Goal: Information Seeking & Learning: Learn about a topic

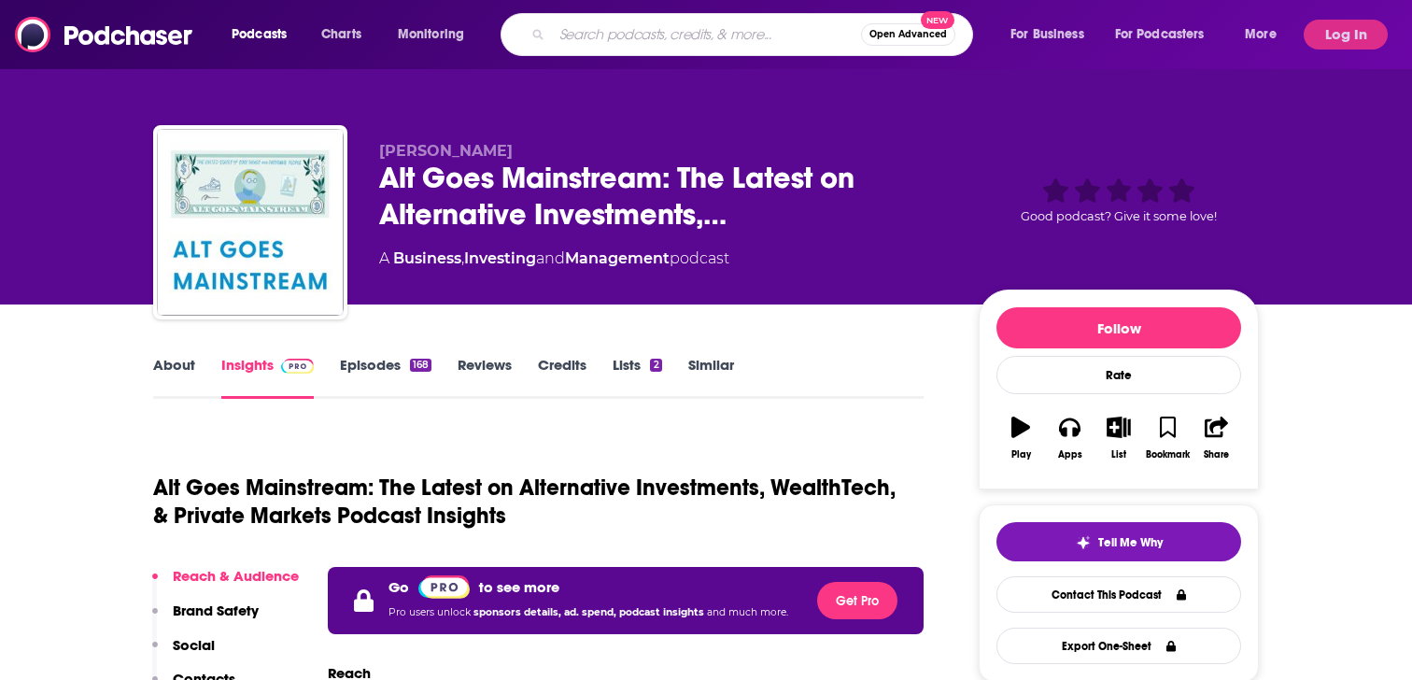
click at [599, 24] on input "Search podcasts, credits, & more..." at bounding box center [706, 35] width 309 height 30
type input "Me, Myself & AI"
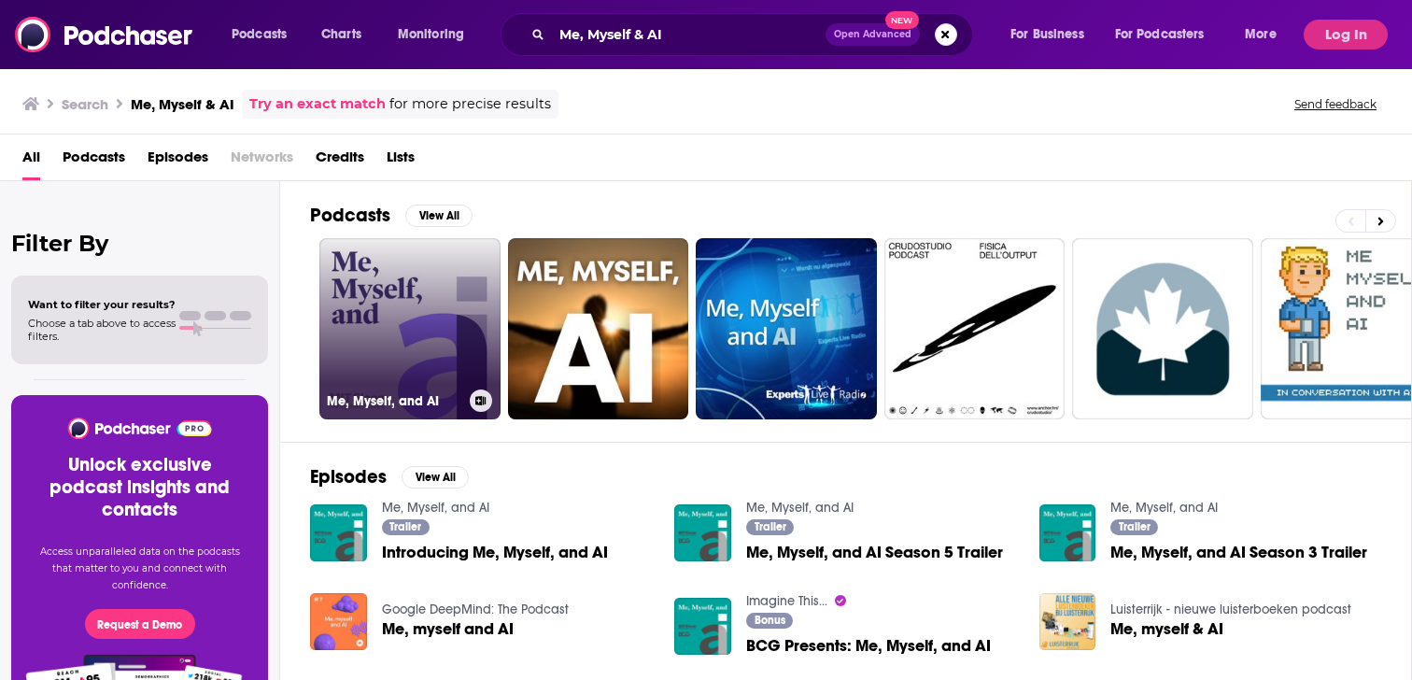
click at [391, 294] on link "Me, Myself, and AI" at bounding box center [409, 328] width 181 height 181
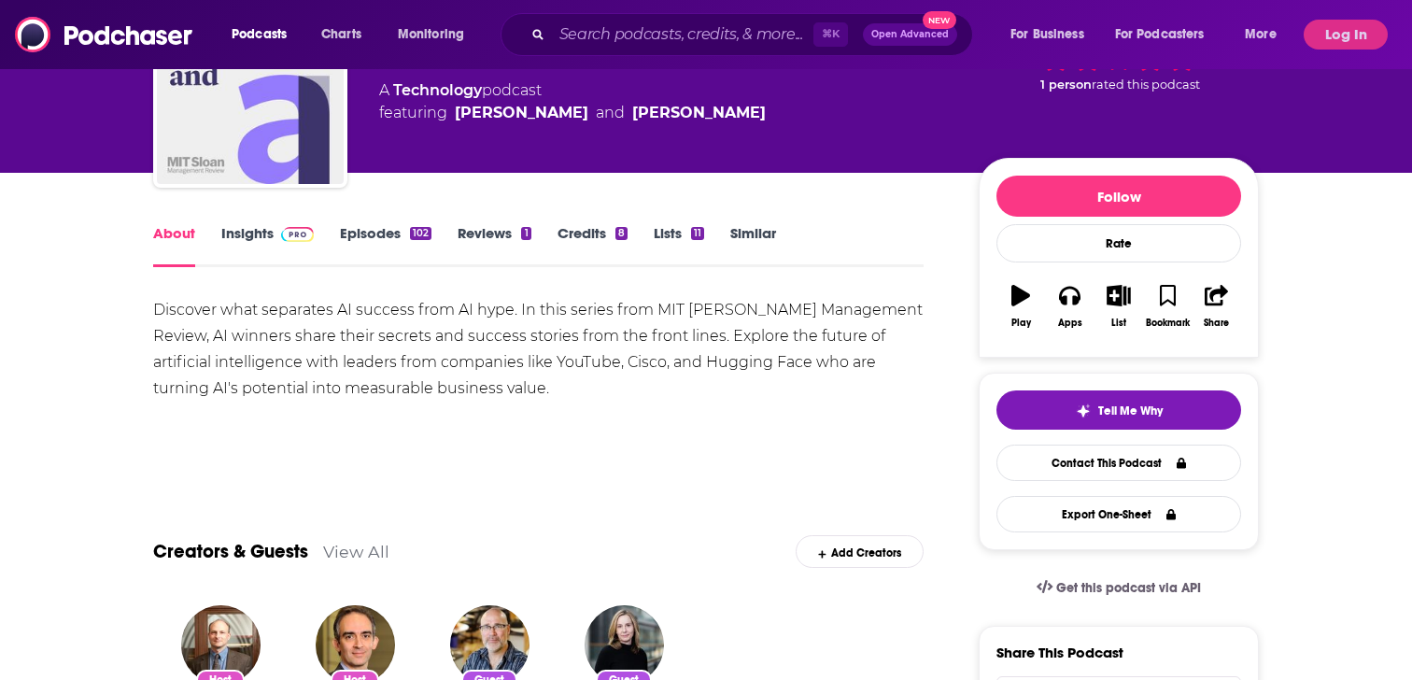
scroll to position [133, 0]
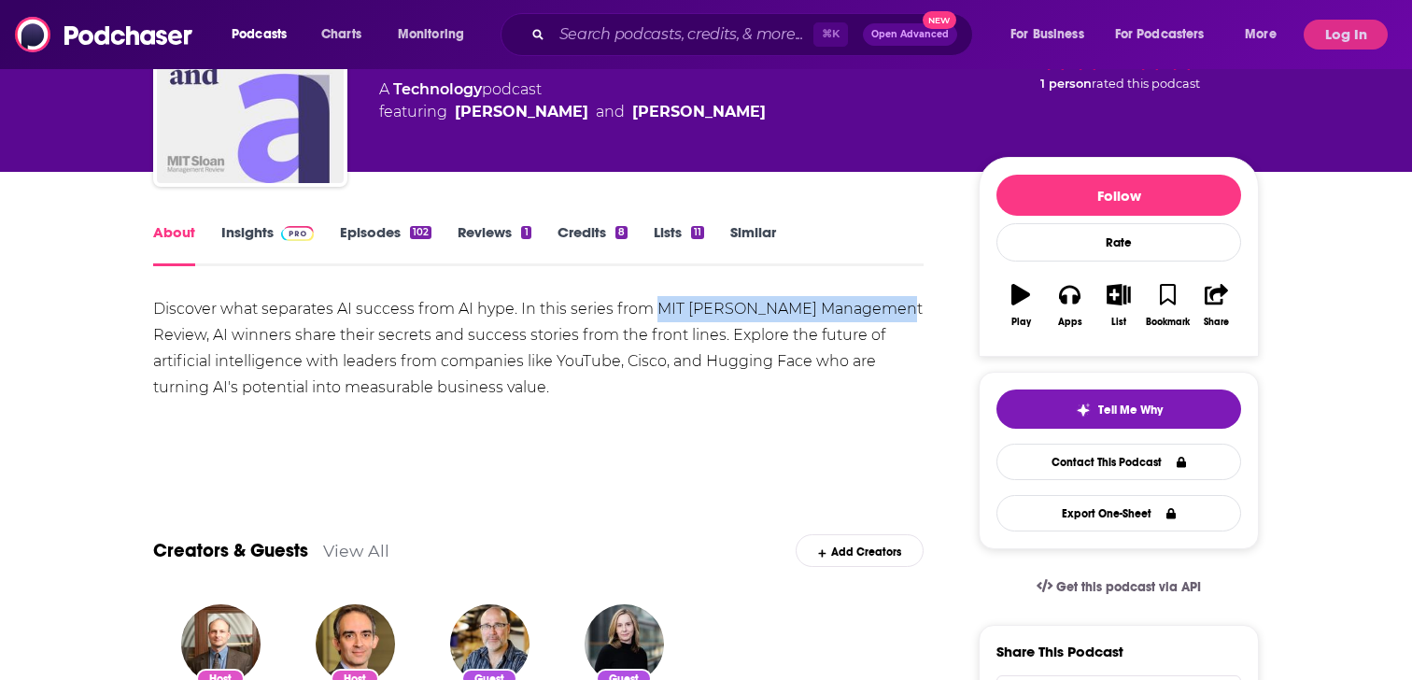
drag, startPoint x: 657, startPoint y: 305, endPoint x: 887, endPoint y: 312, distance: 229.8
click at [887, 312] on div "Discover what separates AI success from AI hype. In this series from MIT [PERSO…" at bounding box center [538, 348] width 770 height 105
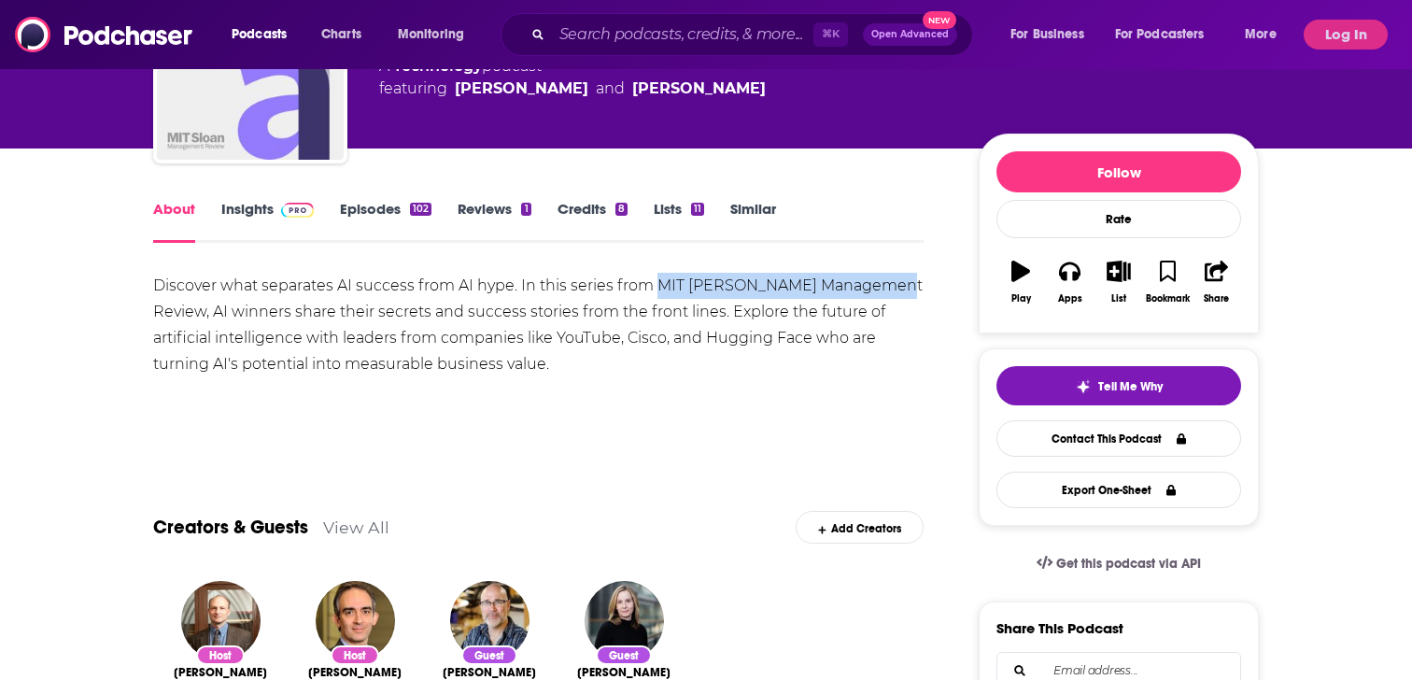
scroll to position [9, 0]
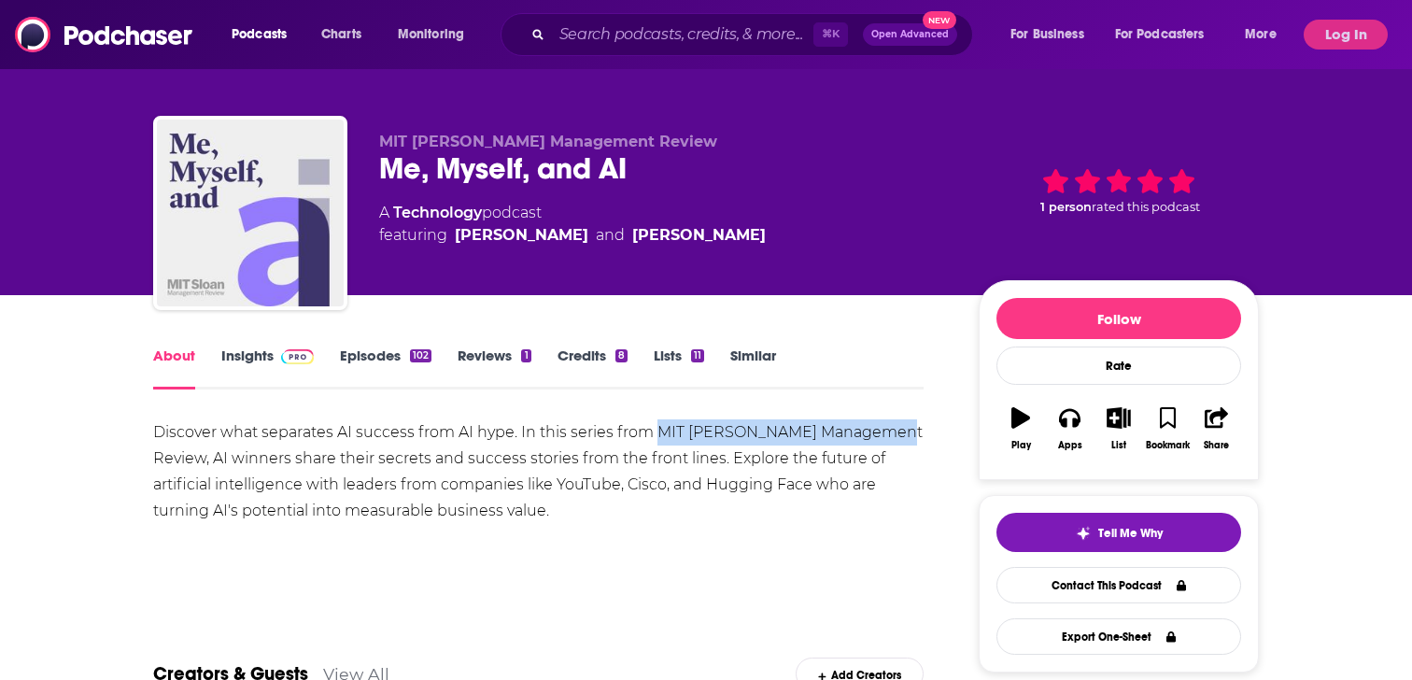
click at [248, 357] on link "Insights" at bounding box center [267, 367] width 92 height 43
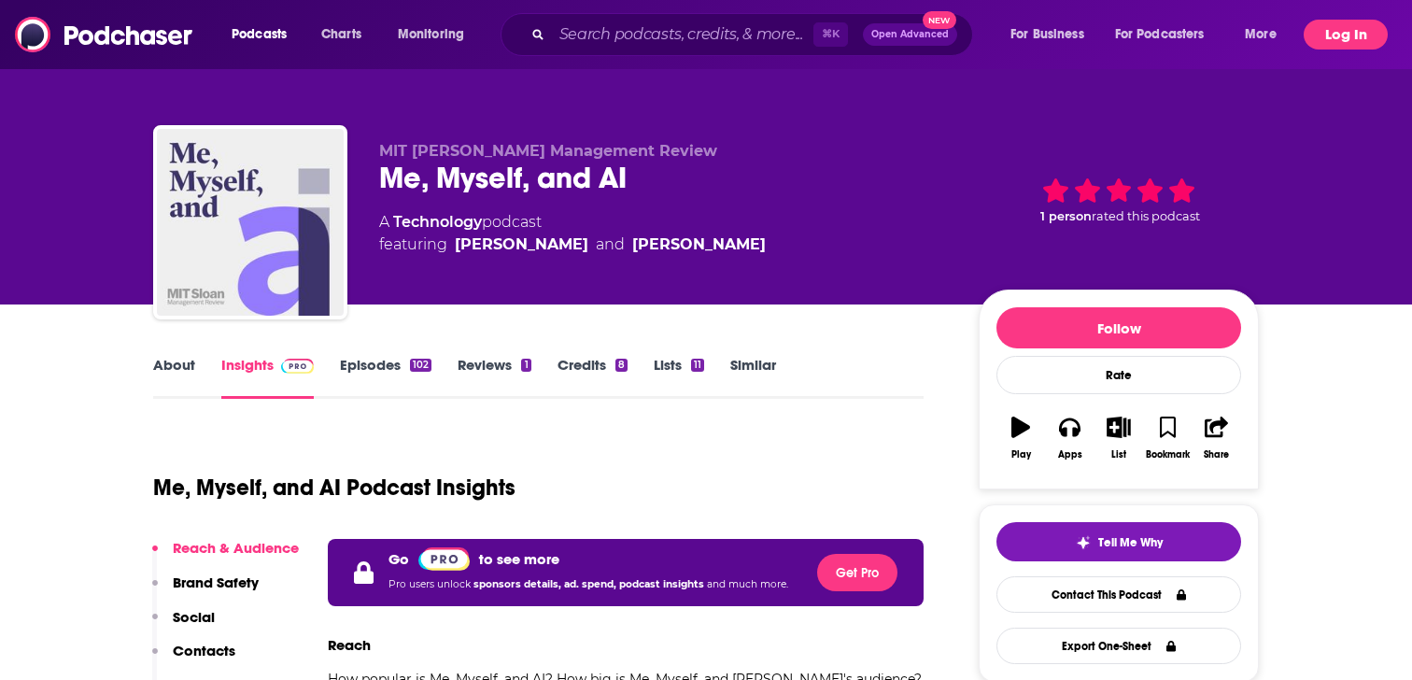
click at [1361, 27] on button "Log In" at bounding box center [1346, 35] width 84 height 30
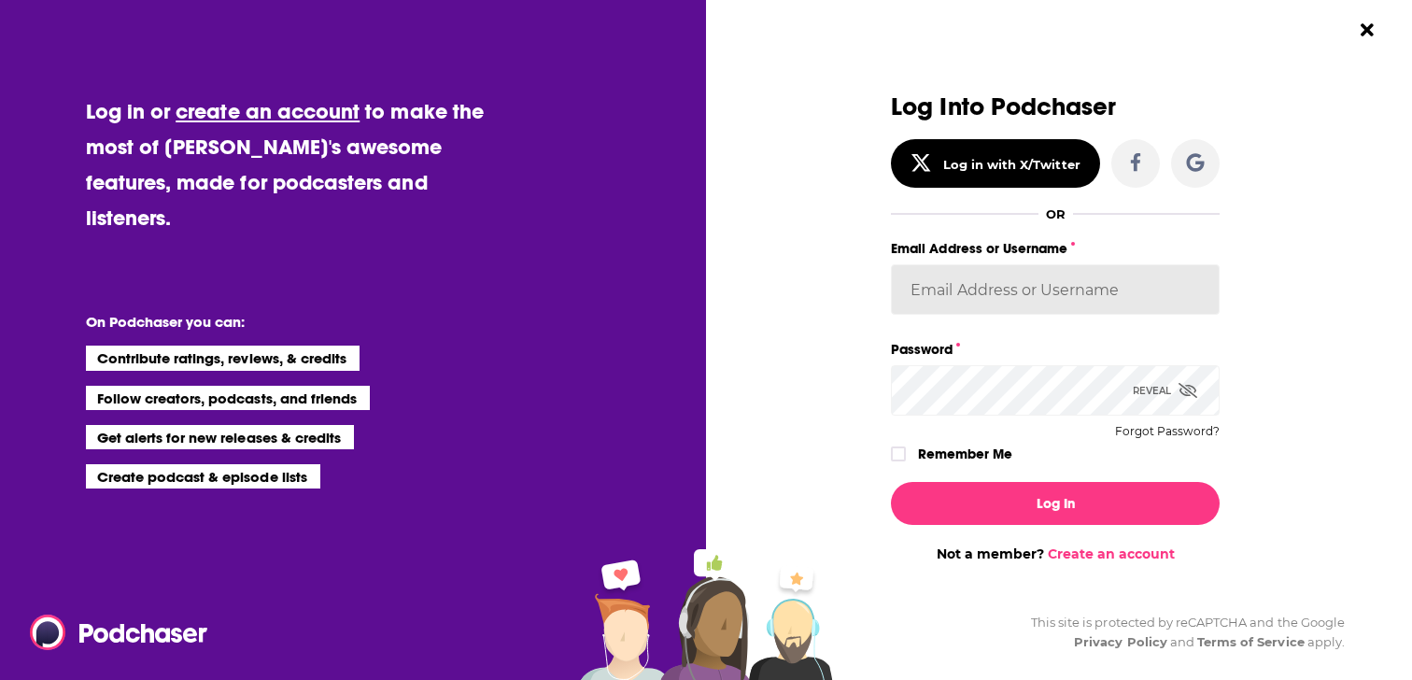
click at [969, 292] on input "Email Address or Username" at bounding box center [1055, 289] width 329 height 50
click at [966, 277] on input "Email Address or Username" at bounding box center [1055, 289] width 329 height 50
type input "[PERSON_NAME][EMAIL_ADDRESS][DOMAIN_NAME]"
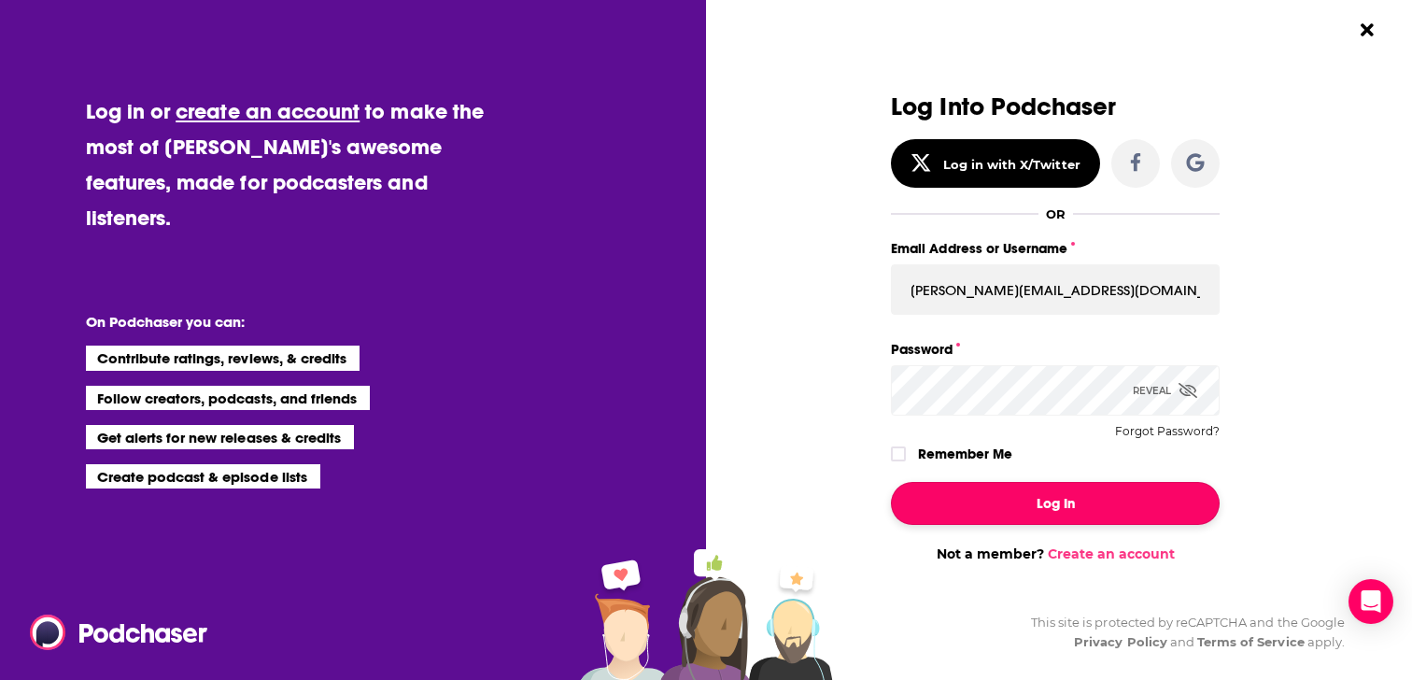
click at [993, 499] on button "Log In" at bounding box center [1055, 503] width 329 height 43
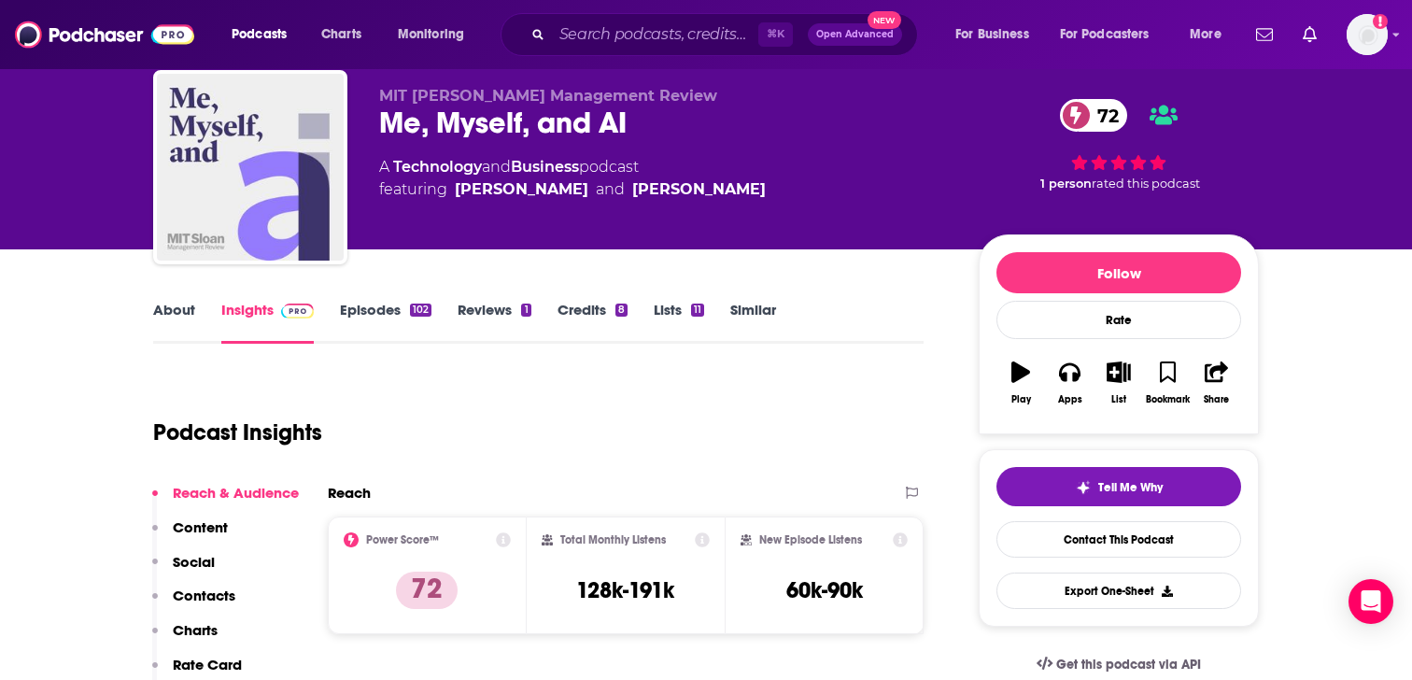
scroll to position [52, 0]
